Goal: Task Accomplishment & Management: Complete application form

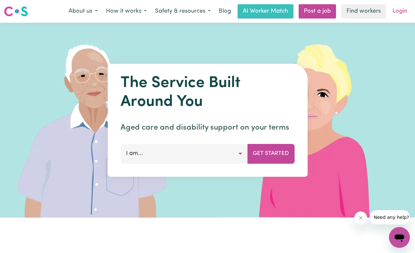
click at [391, 14] on link "Login" at bounding box center [399, 11] width 22 height 14
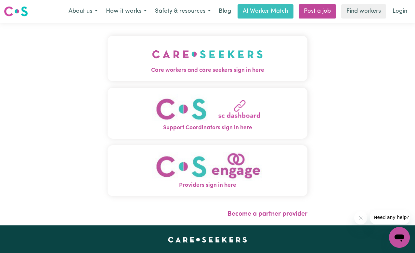
click at [287, 51] on button "Care workers and care seekers sign in here" at bounding box center [207, 58] width 200 height 45
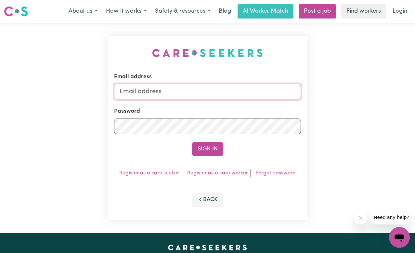
click at [262, 85] on input "Email address" at bounding box center [207, 92] width 187 height 16
type input "[EMAIL_ADDRESS][DOMAIN_NAME]"
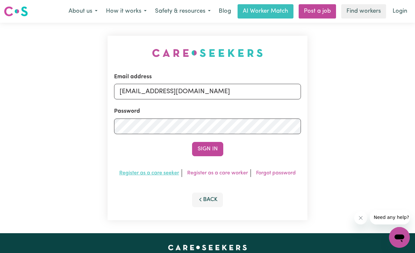
click at [166, 174] on link "Register as a care seeker" at bounding box center [149, 172] width 60 height 5
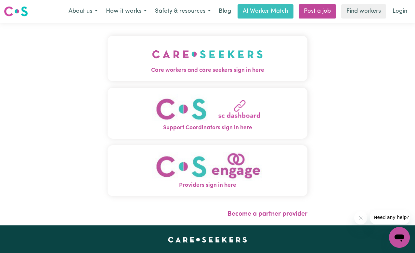
click at [211, 63] on img "Care workers and care seekers sign in here" at bounding box center [207, 54] width 111 height 24
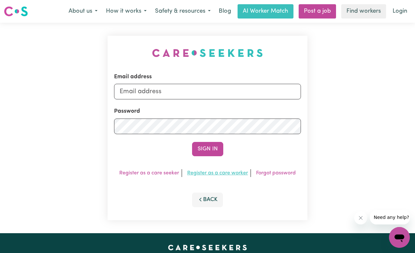
click at [216, 173] on link "Register as a care worker" at bounding box center [217, 172] width 61 height 5
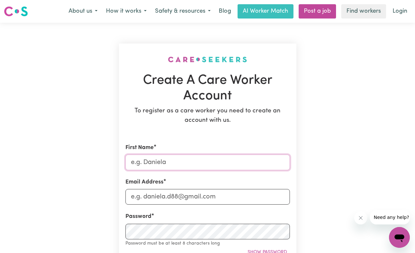
click at [202, 166] on input "First Name" at bounding box center [207, 163] width 164 height 16
type input "ysabella"
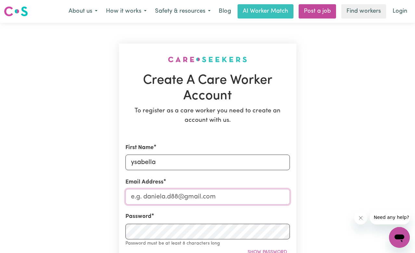
type input "[EMAIL_ADDRESS][DOMAIN_NAME]"
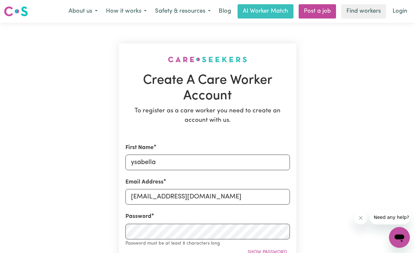
type input "0449830475"
type input "[STREET_ADDRESS]"
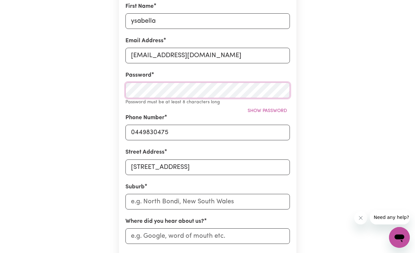
scroll to position [142, 0]
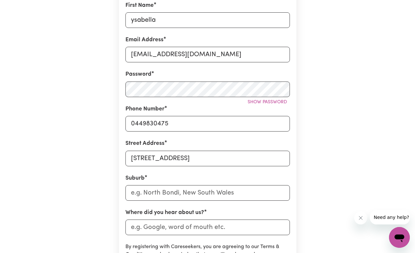
click at [245, 108] on div "Phone Number 0449830475" at bounding box center [207, 118] width 164 height 27
click at [247, 108] on div "Phone Number 0449830475" at bounding box center [207, 118] width 164 height 27
click at [267, 107] on div "Phone Number 0449830475" at bounding box center [207, 118] width 164 height 27
click at [262, 98] on button "Show password" at bounding box center [267, 102] width 45 height 10
click at [178, 190] on input "text" at bounding box center [207, 193] width 164 height 16
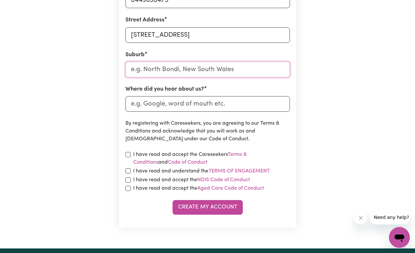
scroll to position [267, 0]
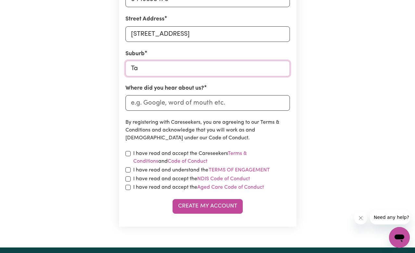
type input "Tah"
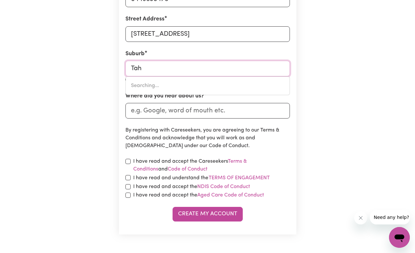
type input "TahARA, Victoria, 3301"
type input "Tahm"
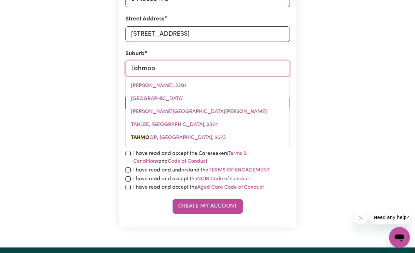
type input "Tahmoor"
type input "[GEOGRAPHIC_DATA], [GEOGRAPHIC_DATA], 2573"
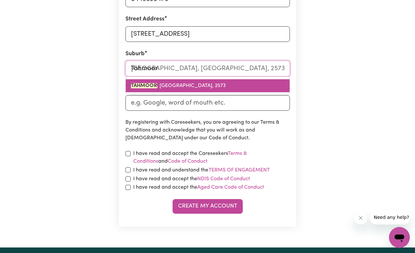
click at [182, 88] on span "TAHMOOR , [GEOGRAPHIC_DATA], 2573" at bounding box center [178, 85] width 95 height 5
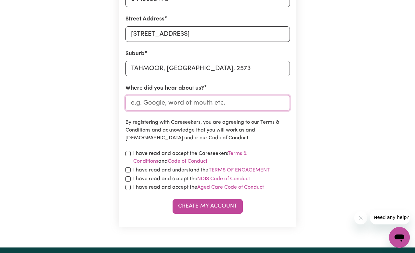
click at [182, 104] on input "Where did you hear about us?" at bounding box center [207, 103] width 164 height 16
type input "Google"
click at [128, 151] on input "checkbox" at bounding box center [127, 153] width 5 height 5
checkbox input "true"
click at [126, 169] on input "checkbox" at bounding box center [127, 169] width 5 height 5
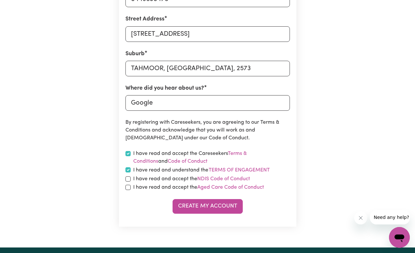
checkbox input "true"
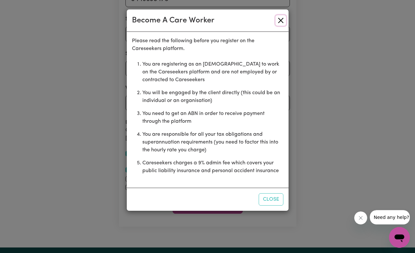
click at [279, 20] on button "Close" at bounding box center [280, 20] width 10 height 10
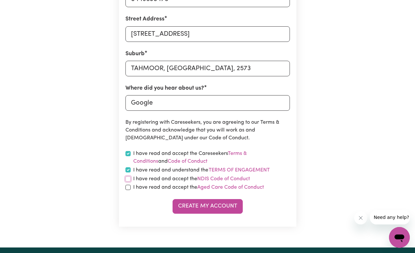
click at [128, 180] on input "checkbox" at bounding box center [127, 178] width 5 height 5
checkbox input "true"
click at [128, 190] on div "I have read and accept the Aged Care Code of Conduct" at bounding box center [207, 187] width 164 height 8
click at [129, 186] on input "checkbox" at bounding box center [127, 187] width 5 height 5
checkbox input "true"
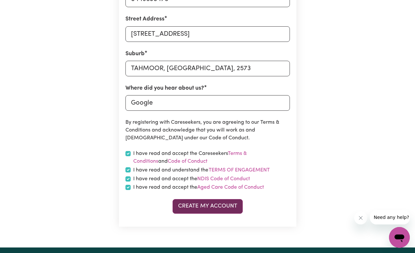
click at [173, 208] on button "Create My Account" at bounding box center [207, 206] width 70 height 14
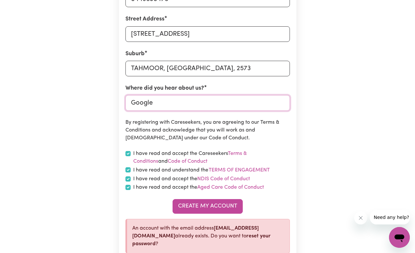
click at [283, 111] on input "Google" at bounding box center [207, 103] width 164 height 16
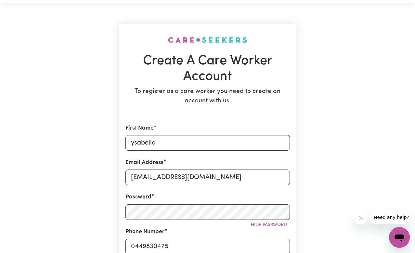
scroll to position [0, 0]
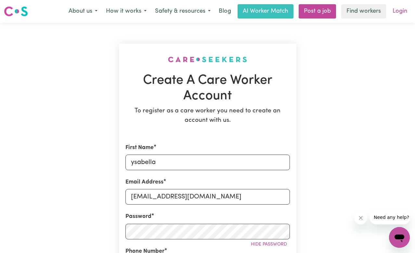
click at [396, 6] on link "Login" at bounding box center [399, 11] width 22 height 14
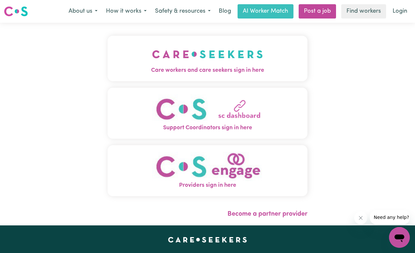
click at [257, 67] on span "Care workers and care seekers sign in here" at bounding box center [207, 70] width 200 height 8
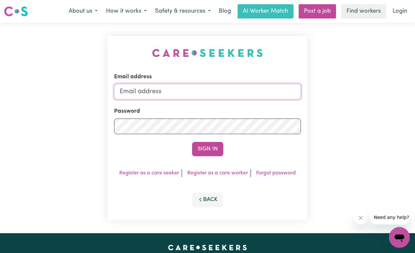
click at [228, 90] on input "Email address" at bounding box center [207, 92] width 187 height 16
type input "[EMAIL_ADDRESS][DOMAIN_NAME]"
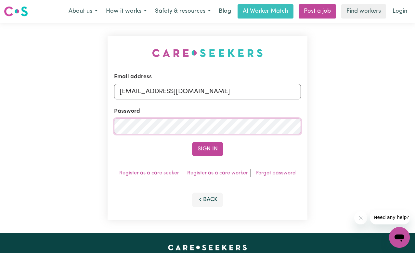
click at [192, 142] on button "Sign In" at bounding box center [207, 149] width 31 height 14
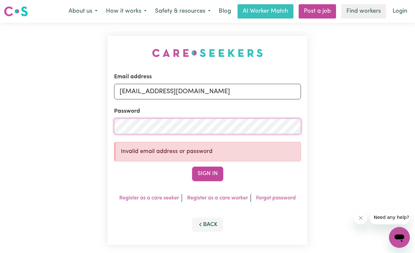
click at [192, 167] on button "Sign In" at bounding box center [207, 174] width 31 height 14
click at [262, 196] on link "Forgot password" at bounding box center [276, 197] width 40 height 5
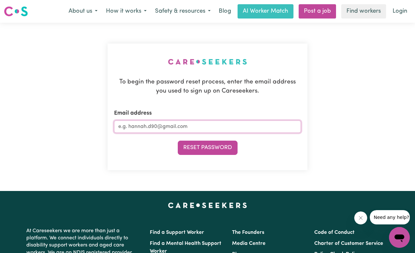
click at [251, 127] on input "Email address" at bounding box center [207, 126] width 187 height 12
type input "[EMAIL_ADDRESS][DOMAIN_NAME]"
click at [178, 141] on button "Reset Password" at bounding box center [208, 148] width 60 height 14
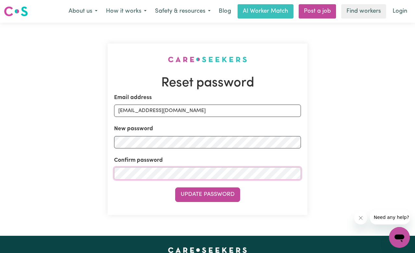
click at [175, 187] on button "Update Password" at bounding box center [207, 194] width 65 height 14
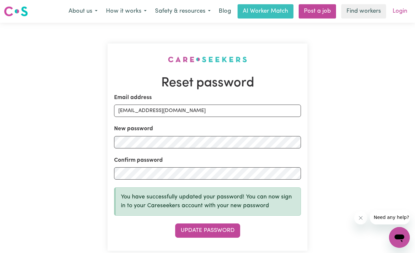
click at [402, 16] on link "Login" at bounding box center [399, 11] width 22 height 14
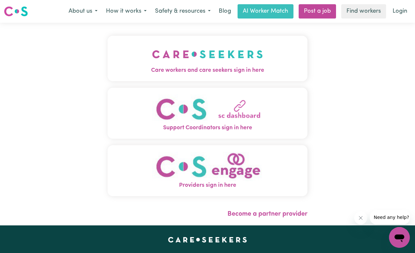
click at [201, 70] on span "Care workers and care seekers sign in here" at bounding box center [207, 70] width 200 height 8
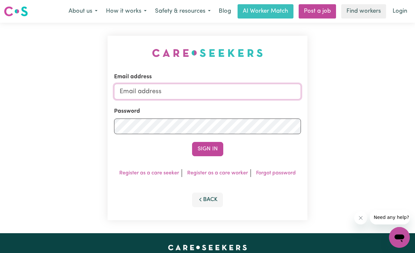
click at [201, 97] on input "Email address" at bounding box center [207, 92] width 187 height 16
type input "[EMAIL_ADDRESS][DOMAIN_NAME]"
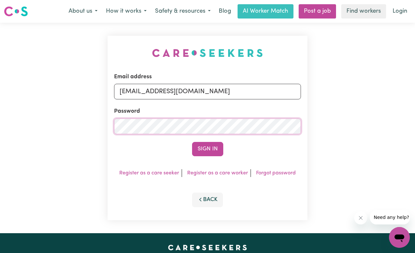
click at [192, 142] on button "Sign In" at bounding box center [207, 149] width 31 height 14
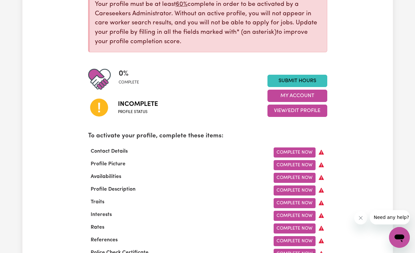
scroll to position [102, 0]
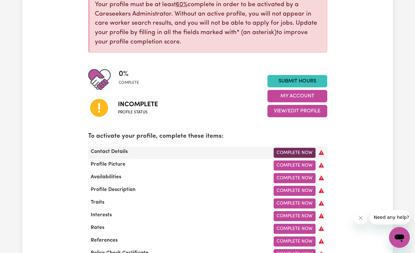
click at [295, 154] on link "Complete Now" at bounding box center [294, 153] width 42 height 10
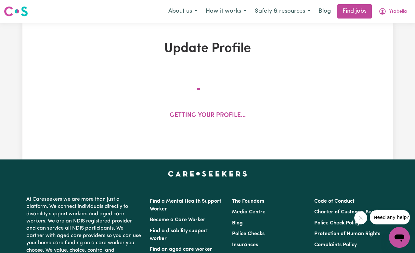
select select "Studying a healthcare related degree or qualification"
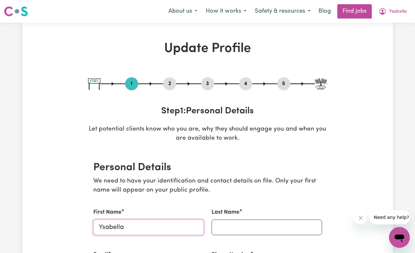
click at [162, 234] on input "Ysabella" at bounding box center [148, 228] width 110 height 16
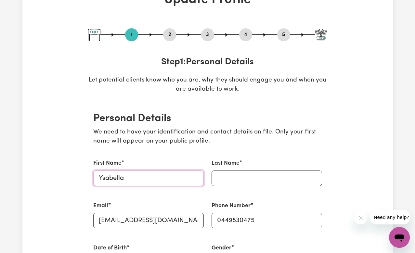
scroll to position [82, 0]
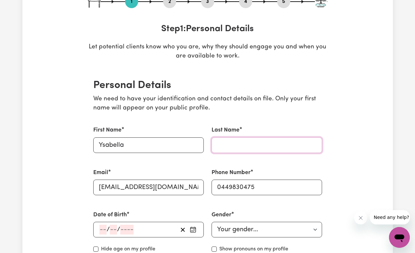
click at [249, 137] on input "Last Name" at bounding box center [266, 145] width 110 height 16
click at [222, 145] on input "[PERSON_NAME]" at bounding box center [266, 145] width 110 height 16
click at [233, 143] on input "[PERSON_NAME]" at bounding box center [266, 145] width 110 height 16
click at [249, 145] on input "[PERSON_NAME]" at bounding box center [266, 145] width 110 height 16
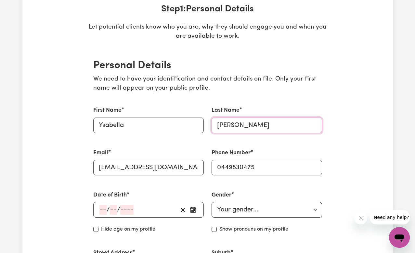
scroll to position [109, 0]
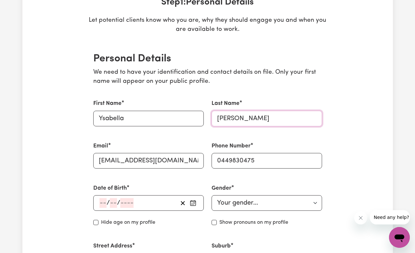
type input "[PERSON_NAME]"
click at [158, 207] on div "/ /" at bounding box center [138, 203] width 79 height 10
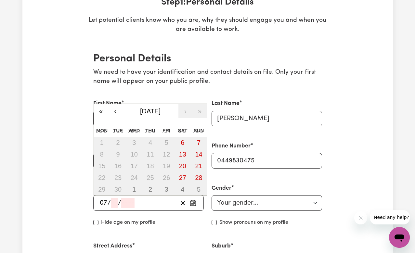
type input "07"
type input "05"
type input "200"
type input "[DATE]"
type input "7"
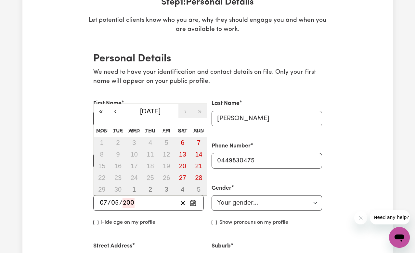
type input "5"
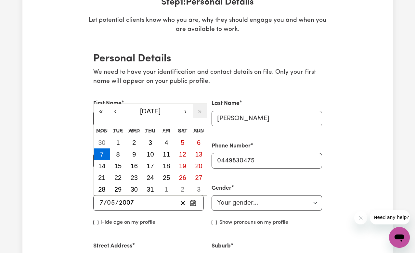
type input "2007"
click at [220, 202] on select "Your gender... [DEMOGRAPHIC_DATA] [DEMOGRAPHIC_DATA] [DEMOGRAPHIC_DATA] Other P…" at bounding box center [266, 203] width 110 height 16
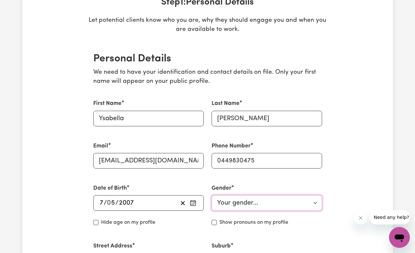
select select "[DEMOGRAPHIC_DATA]"
click at [211, 195] on select "Your gender... [DEMOGRAPHIC_DATA] [DEMOGRAPHIC_DATA] [DEMOGRAPHIC_DATA] Other P…" at bounding box center [266, 203] width 110 height 16
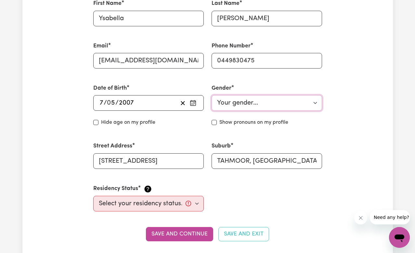
scroll to position [223, 0]
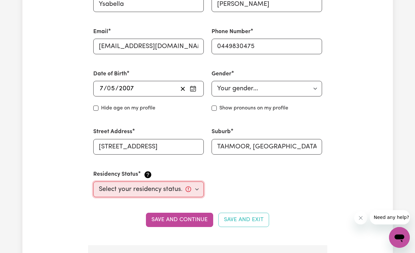
click at [189, 187] on select "Select your residency status... [DEMOGRAPHIC_DATA] citizen Australian PR [DEMOG…" at bounding box center [148, 190] width 110 height 16
select select "[DEMOGRAPHIC_DATA] Citizen"
click at [93, 182] on select "Select your residency status... [DEMOGRAPHIC_DATA] citizen Australian PR [DEMOG…" at bounding box center [148, 190] width 110 height 16
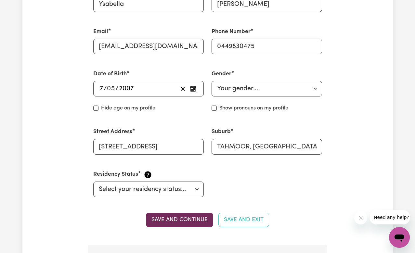
click at [193, 223] on button "Save and continue" at bounding box center [179, 220] width 67 height 14
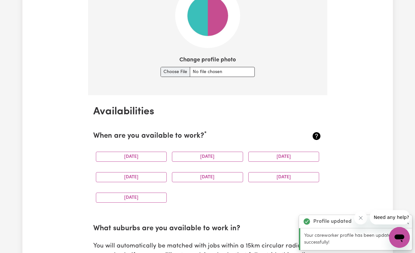
scroll to position [517, 0]
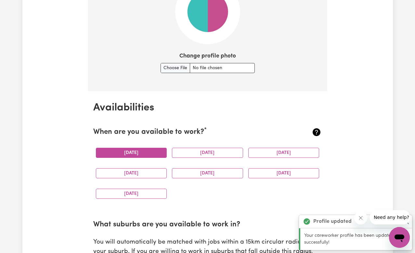
click at [143, 154] on button "[DATE]" at bounding box center [131, 153] width 71 height 10
click at [204, 154] on button "[DATE]" at bounding box center [207, 153] width 71 height 10
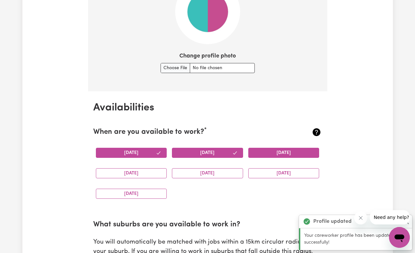
click at [281, 156] on button "[DATE]" at bounding box center [283, 153] width 71 height 10
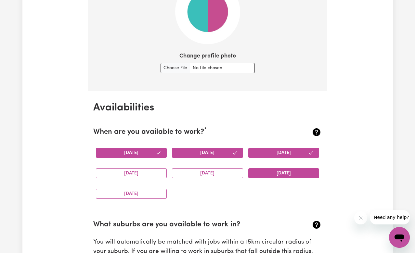
click at [281, 176] on button "[DATE]" at bounding box center [283, 173] width 71 height 10
click at [206, 173] on button "[DATE]" at bounding box center [207, 173] width 71 height 10
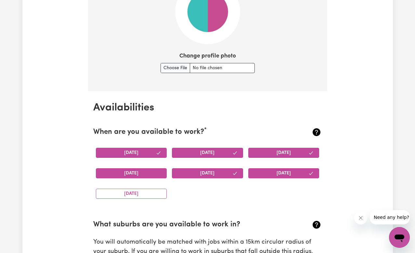
click at [113, 173] on button "[DATE]" at bounding box center [131, 173] width 71 height 10
click at [127, 195] on button "[DATE]" at bounding box center [131, 194] width 71 height 10
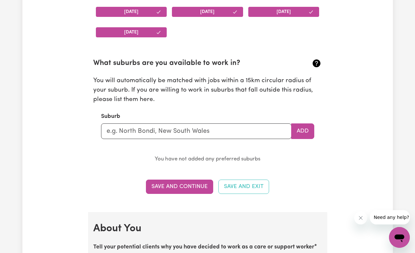
scroll to position [691, 0]
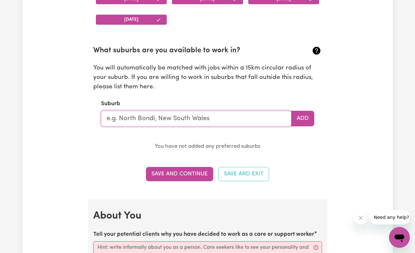
click at [192, 117] on input "text" at bounding box center [196, 119] width 190 height 16
click at [227, 150] on p "You have not added any preferred suburbs" at bounding box center [207, 146] width 213 height 9
click at [221, 124] on input "text" at bounding box center [196, 119] width 190 height 16
type input "Tahmoor"
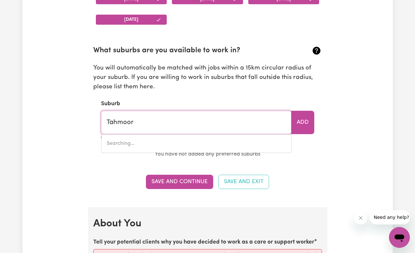
type input "[GEOGRAPHIC_DATA], [GEOGRAPHIC_DATA], 2573"
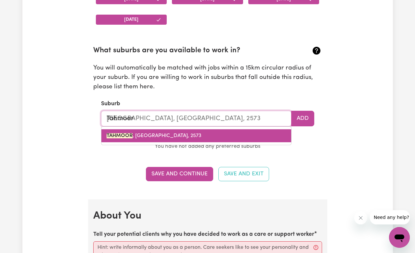
click at [179, 137] on span "TAHMOOR , [GEOGRAPHIC_DATA], 2573" at bounding box center [154, 135] width 95 height 5
type input "TAHMOOR, [GEOGRAPHIC_DATA], 2573"
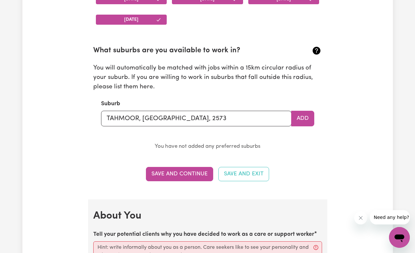
click at [212, 135] on section "What suburbs are you available to work in? You will automatically be matched wi…" at bounding box center [207, 93] width 229 height 116
click at [286, 127] on section "What suburbs are you available to work in? You will automatically be matched wi…" at bounding box center [207, 93] width 229 height 116
click at [291, 125] on button "Add" at bounding box center [302, 119] width 23 height 16
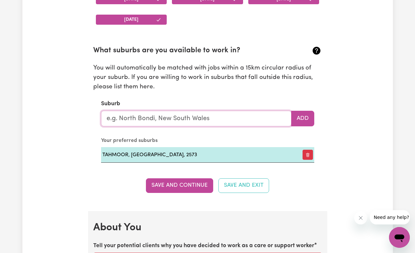
click at [212, 124] on input "text" at bounding box center [196, 119] width 190 height 16
type input "Oran"
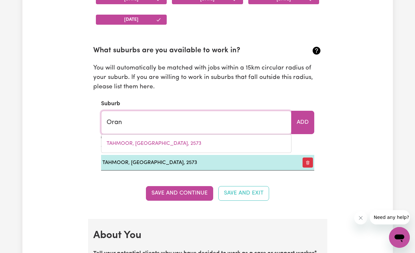
type input "[PERSON_NAME], [GEOGRAPHIC_DATA], 2570"
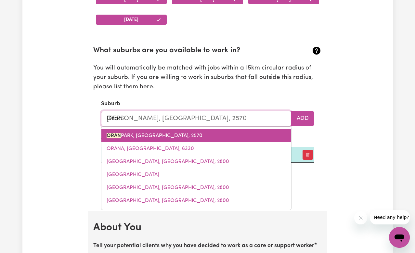
click at [219, 133] on link "[PERSON_NAME], [GEOGRAPHIC_DATA], 2570" at bounding box center [196, 135] width 190 height 13
type input "[PERSON_NAME], [GEOGRAPHIC_DATA], 2570"
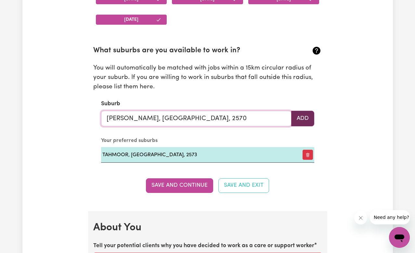
type input "[PERSON_NAME], [GEOGRAPHIC_DATA], 2570"
click at [292, 123] on button "Add" at bounding box center [302, 119] width 23 height 16
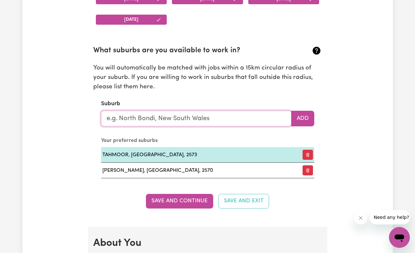
click at [202, 124] on input "text" at bounding box center [196, 119] width 190 height 16
type input "l"
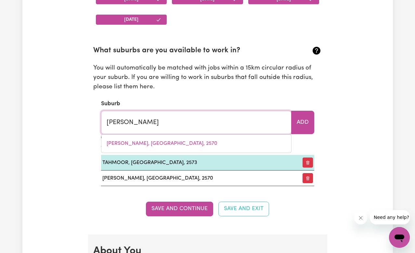
type input "leppi"
type input "leppiNGTON, [GEOGRAPHIC_DATA], 2179"
type input "[PERSON_NAME]"
type input "leppinGTON, [GEOGRAPHIC_DATA], 2179"
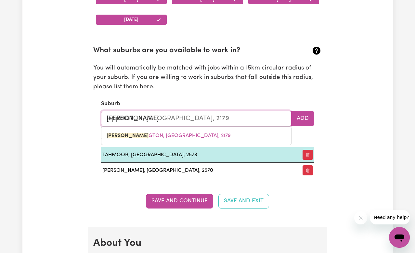
type input "[PERSON_NAME]"
type input "[GEOGRAPHIC_DATA], [GEOGRAPHIC_DATA], 2179"
type input "leppingt"
type input "leppingtON, [GEOGRAPHIC_DATA], 2179"
type input "leppingto"
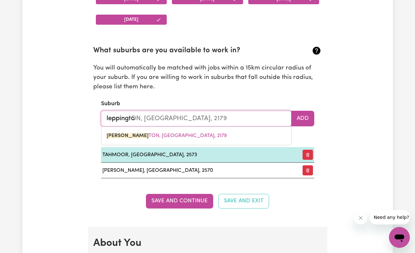
type input "leppingtoN, [GEOGRAPHIC_DATA], 2179"
type input "leppington"
type input "[GEOGRAPHIC_DATA], [GEOGRAPHIC_DATA], 2179"
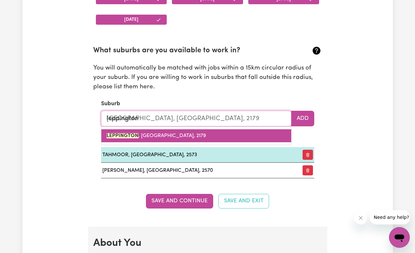
click at [203, 138] on link "LEPPINGTON , [GEOGRAPHIC_DATA], 2179" at bounding box center [196, 135] width 190 height 13
type input "LEPPINGTON, [GEOGRAPHIC_DATA], 2179"
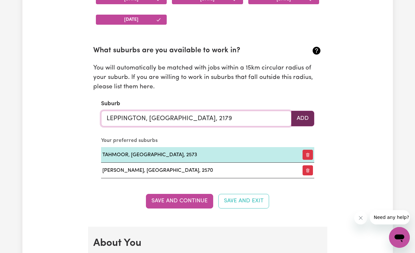
type input "LEPPINGTON, [GEOGRAPHIC_DATA], 2179"
click at [296, 124] on button "Add" at bounding box center [302, 119] width 23 height 16
